Goal: Task Accomplishment & Management: Complete application form

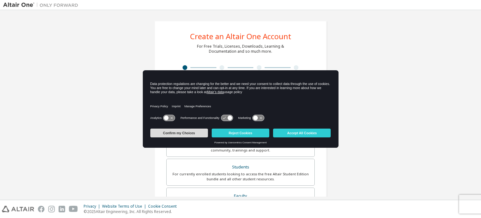
click at [200, 136] on button "Confirm my Choices" at bounding box center [179, 132] width 58 height 9
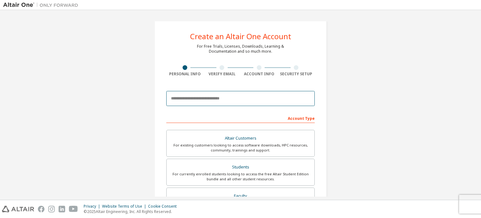
click at [226, 99] on input "email" at bounding box center [240, 98] width 149 height 15
drag, startPoint x: 443, startPoint y: 54, endPoint x: 322, endPoint y: 96, distance: 128.0
click at [322, 96] on div "Create an Altair One Account For Free Trials, Licenses, Downloads, Learning & D…" at bounding box center [240, 179] width 475 height 332
click at [257, 95] on input "email" at bounding box center [240, 98] width 149 height 15
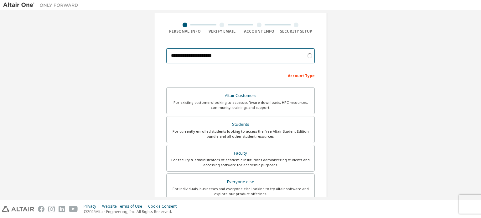
scroll to position [51, 0]
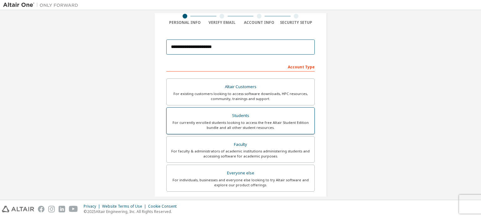
type input "**********"
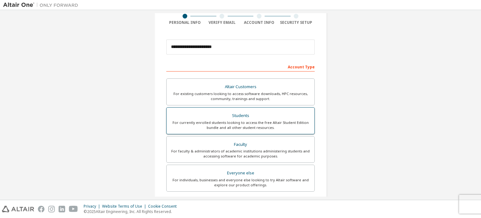
click at [247, 126] on div "For currently enrolled students looking to access the free Altair Student Editi…" at bounding box center [240, 125] width 140 height 10
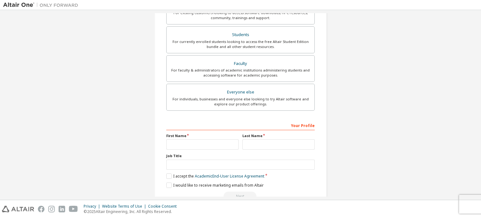
scroll to position [147, 0]
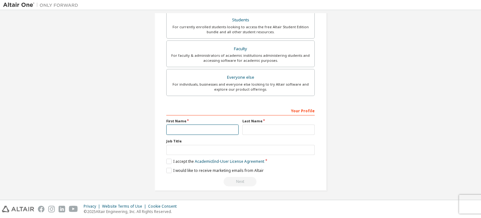
click at [195, 129] on input "text" at bounding box center [202, 129] width 72 height 10
type input "******"
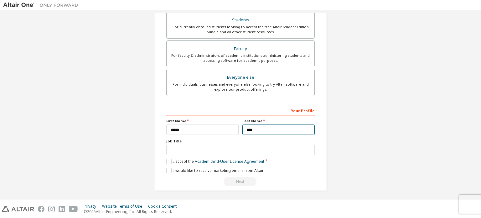
type input "****"
click at [168, 160] on label "I accept the Academic End-User License Agreement" at bounding box center [215, 161] width 98 height 5
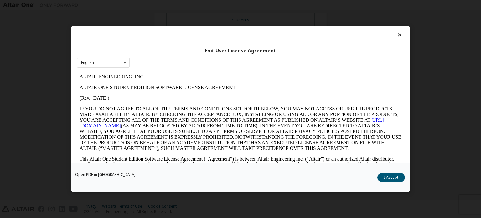
scroll to position [0, 0]
click at [394, 176] on button "I Accept" at bounding box center [392, 177] width 28 height 9
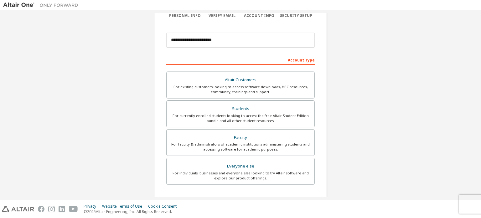
scroll to position [58, 0]
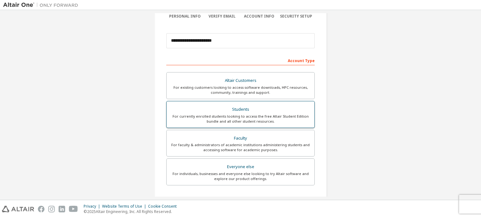
click at [311, 111] on label "Students For currently enrolled students looking to access the free Altair Stud…" at bounding box center [240, 114] width 149 height 27
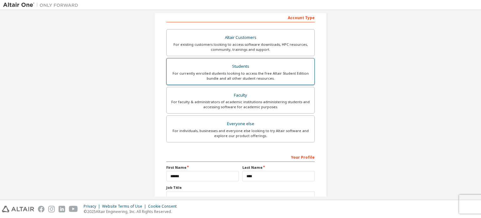
scroll to position [147, 0]
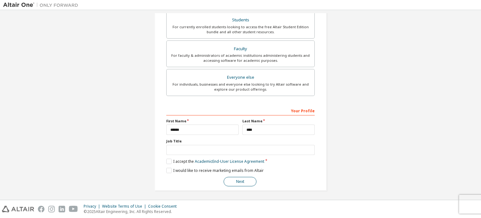
click at [249, 179] on button "Next" at bounding box center [240, 181] width 33 height 9
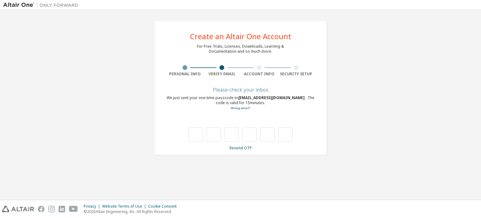
scroll to position [0, 0]
click at [194, 139] on input "text" at bounding box center [196, 134] width 14 height 14
type input "*"
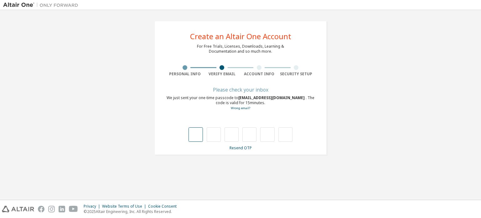
type input "*"
